Goal: Task Accomplishment & Management: Use online tool/utility

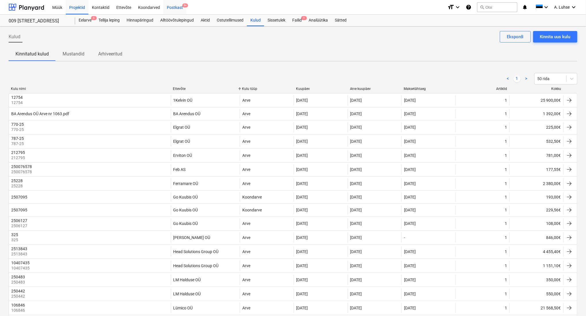
click at [176, 7] on div "Postkast 9+" at bounding box center [174, 7] width 23 height 15
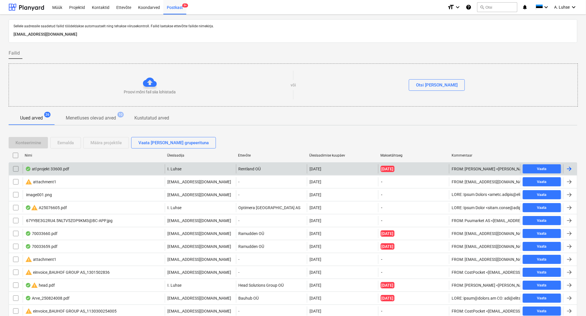
click at [115, 169] on div "atl projekt 33600.pdf" at bounding box center [94, 168] width 142 height 9
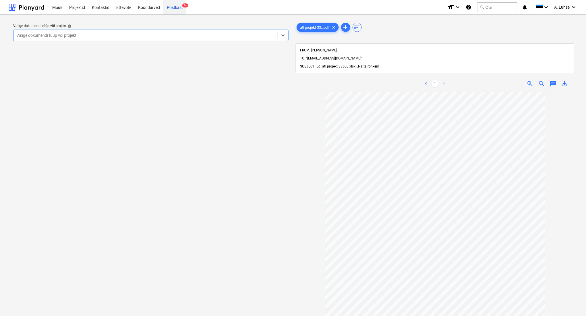
click at [165, 7] on div "Postkast 9+" at bounding box center [174, 7] width 23 height 15
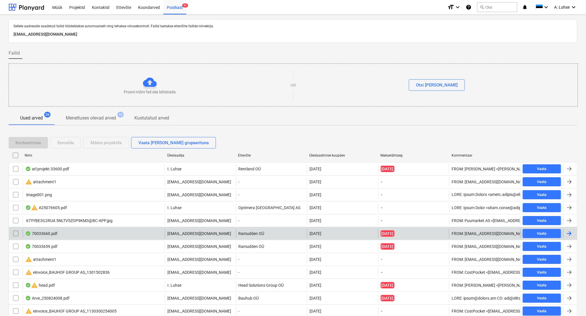
click at [117, 234] on div "70033660.pdf" at bounding box center [94, 233] width 142 height 9
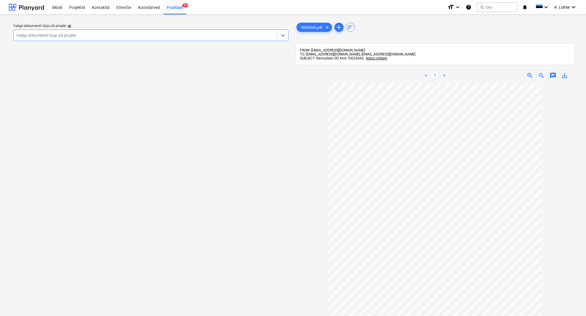
click at [276, 33] on div "Valige dokumendi tüüp või projekt" at bounding box center [145, 35] width 264 height 8
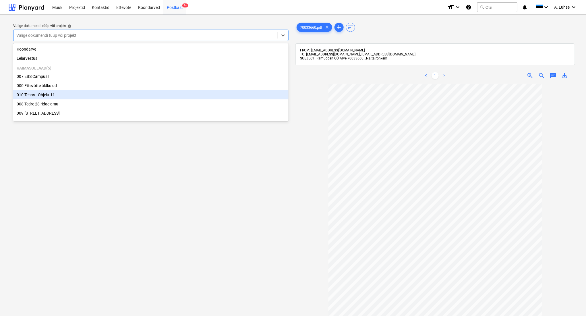
click at [219, 96] on div "010 Tehas - Objekt 11" at bounding box center [150, 94] width 275 height 9
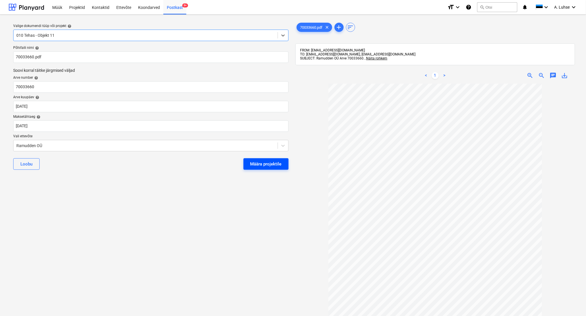
click at [270, 166] on div "Määra projektile" at bounding box center [265, 163] width 31 height 7
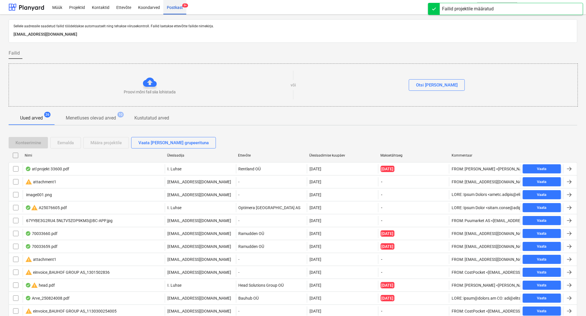
click at [177, 10] on div "Postkast 9+" at bounding box center [174, 7] width 23 height 15
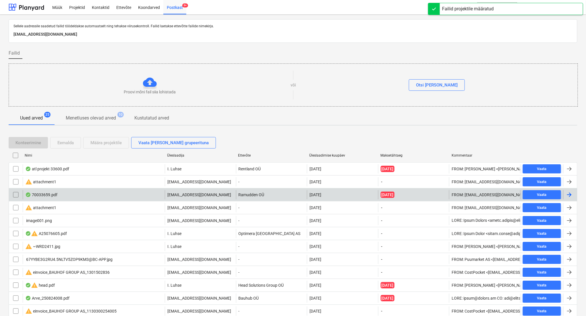
click at [69, 195] on div "70033659.pdf" at bounding box center [94, 194] width 142 height 9
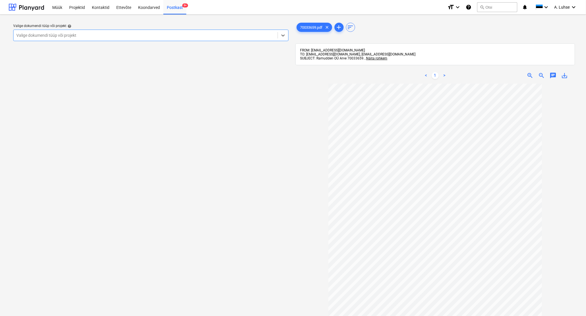
click at [244, 36] on div at bounding box center [145, 35] width 258 height 6
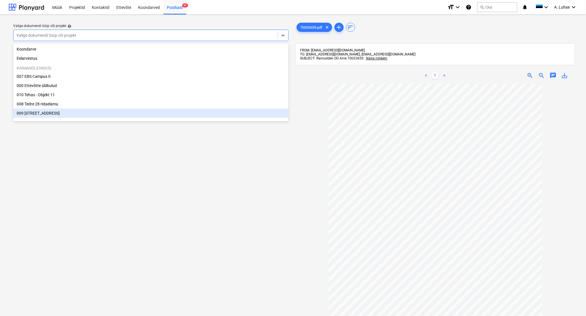
click at [200, 112] on div "009 [STREET_ADDRESS]" at bounding box center [150, 112] width 275 height 9
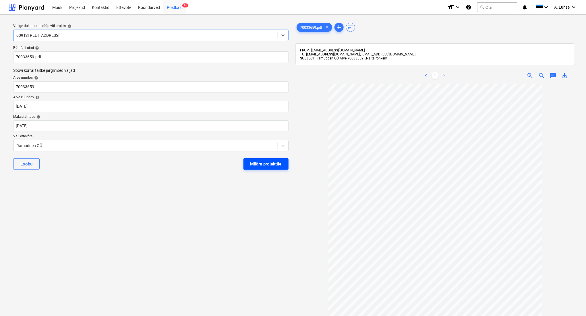
click at [273, 167] on div "Määra projektile" at bounding box center [265, 163] width 31 height 7
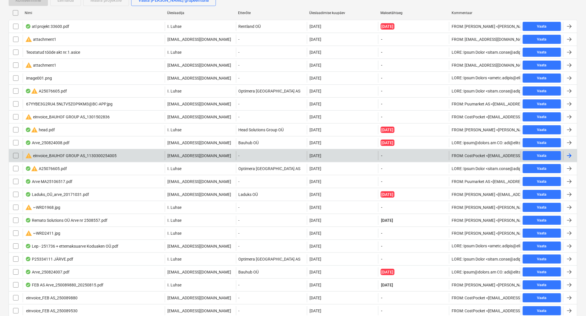
scroll to position [177, 0]
